Goal: Find specific page/section: Find specific page/section

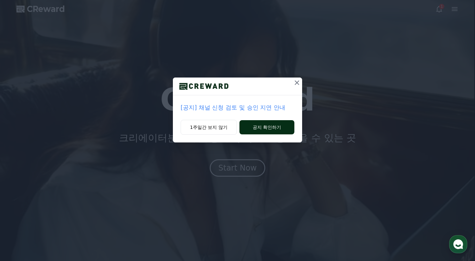
click at [263, 129] on button "공지 확인하기" at bounding box center [267, 127] width 55 height 14
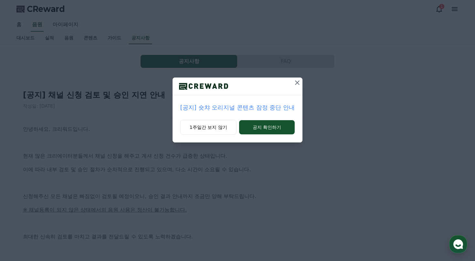
click at [296, 83] on icon at bounding box center [298, 83] width 8 height 8
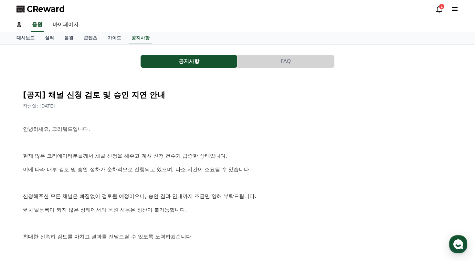
click at [437, 12] on icon at bounding box center [440, 9] width 8 height 8
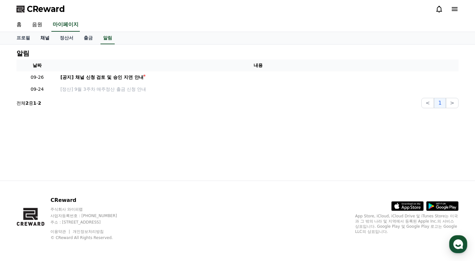
click at [41, 39] on link "채널" at bounding box center [44, 38] width 19 height 12
